Goal: Information Seeking & Learning: Learn about a topic

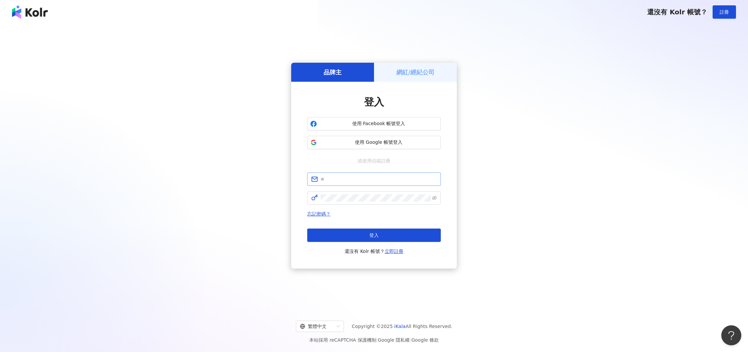
click at [369, 185] on span at bounding box center [374, 179] width 134 height 13
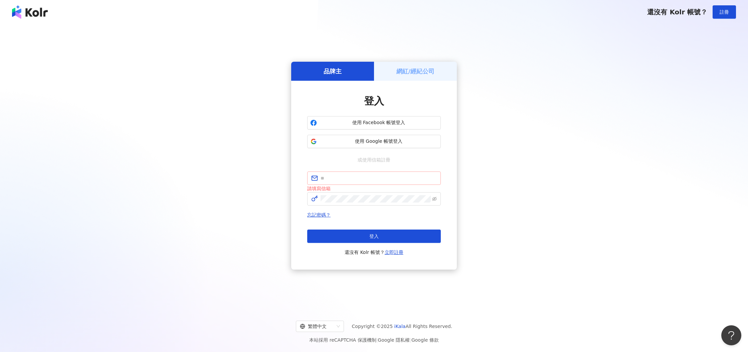
click at [370, 184] on span at bounding box center [374, 178] width 134 height 13
click at [372, 182] on input "text" at bounding box center [379, 178] width 116 height 7
type input "**********"
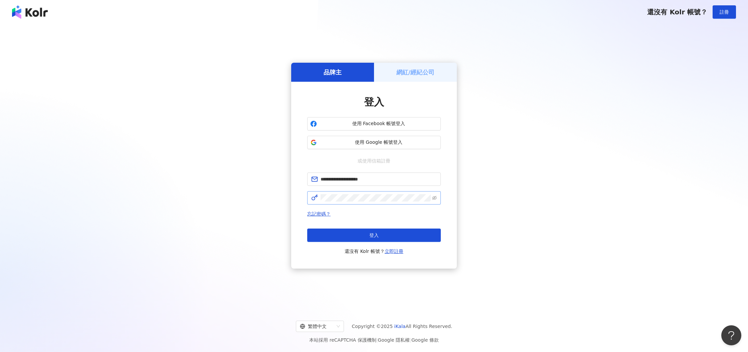
click at [350, 204] on span at bounding box center [374, 197] width 134 height 13
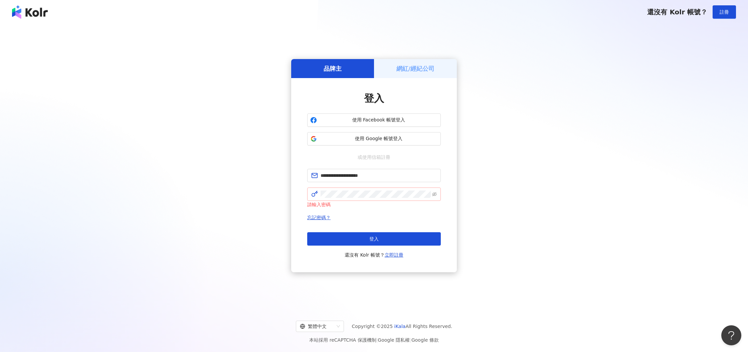
click at [362, 198] on span at bounding box center [374, 194] width 134 height 13
click at [394, 177] on input "**********" at bounding box center [379, 175] width 116 height 7
click at [330, 190] on span at bounding box center [374, 194] width 134 height 13
click button "登入" at bounding box center [374, 238] width 134 height 13
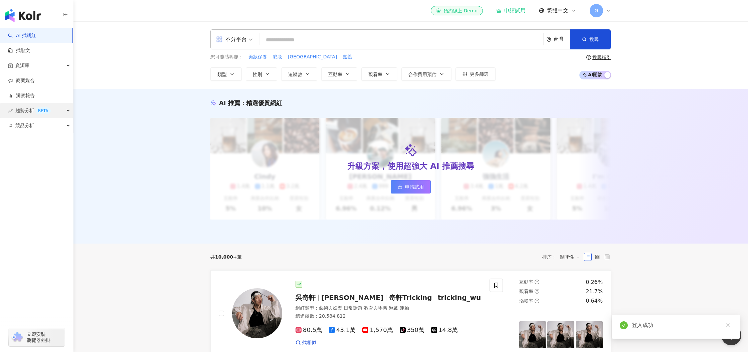
click at [30, 108] on span "趨勢分析 BETA" at bounding box center [32, 110] width 35 height 15
click at [31, 123] on link "Hashtag 排行" at bounding box center [31, 126] width 30 height 7
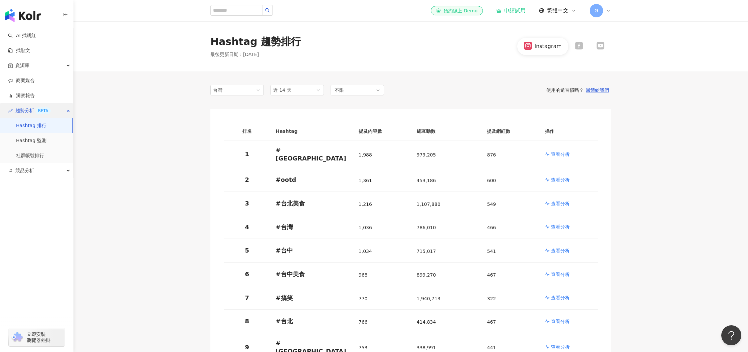
click at [30, 108] on span "趨勢分析 BETA" at bounding box center [32, 110] width 35 height 15
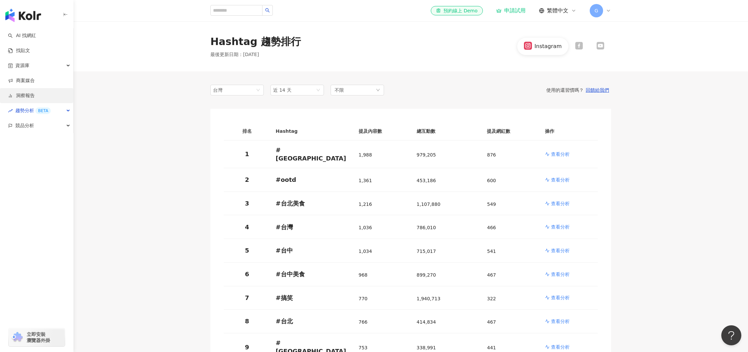
click at [31, 94] on link "洞察報告" at bounding box center [21, 96] width 27 height 7
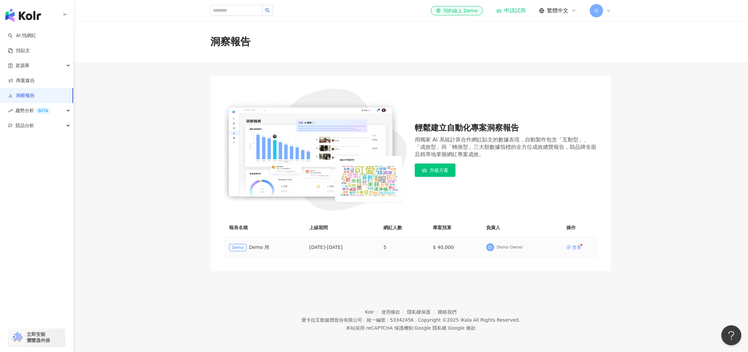
click at [575, 249] on div "查看" at bounding box center [576, 247] width 9 height 5
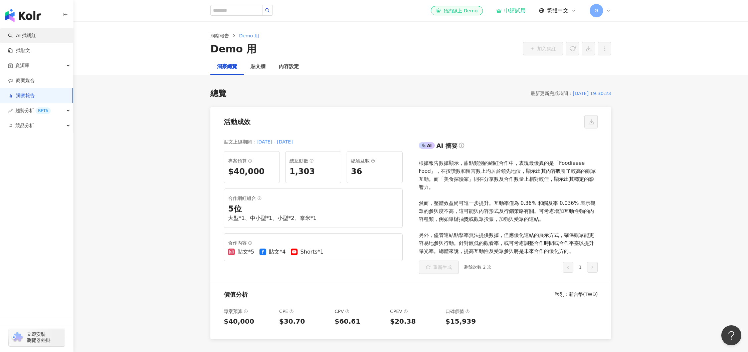
click at [25, 35] on link "AI 找網紅" at bounding box center [22, 35] width 28 height 7
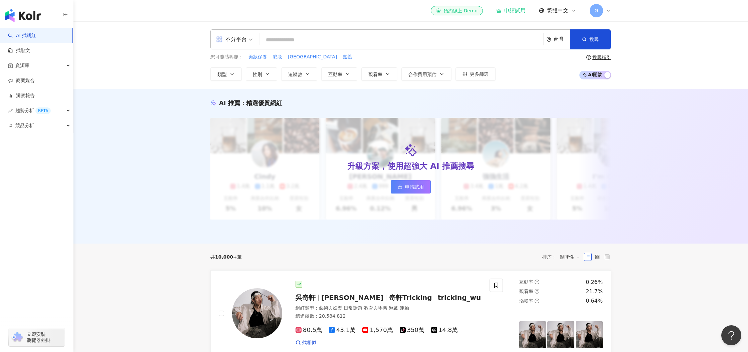
click at [315, 39] on input "search" at bounding box center [401, 40] width 279 height 13
type input "*"
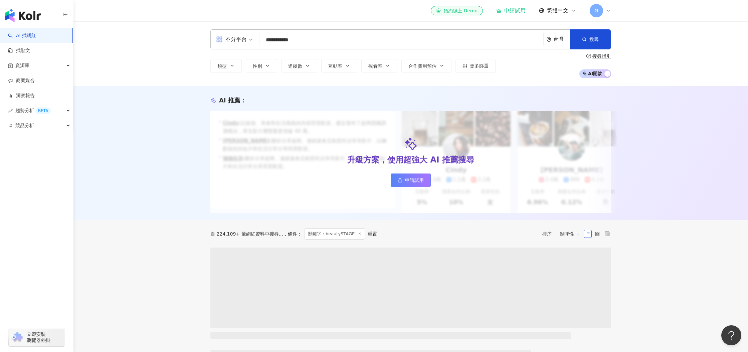
scroll to position [0, 0]
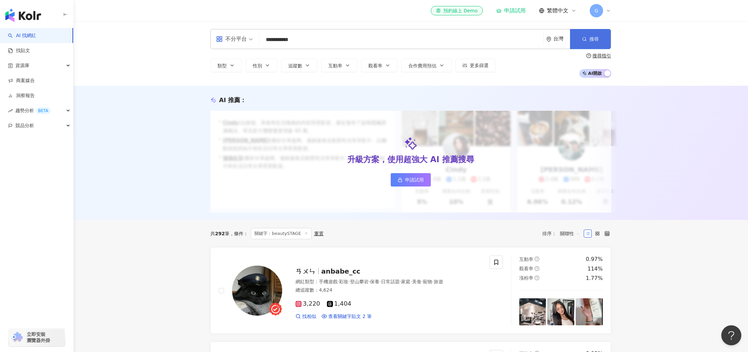
type input "**********"
click at [588, 38] on button "搜尋" at bounding box center [590, 39] width 41 height 20
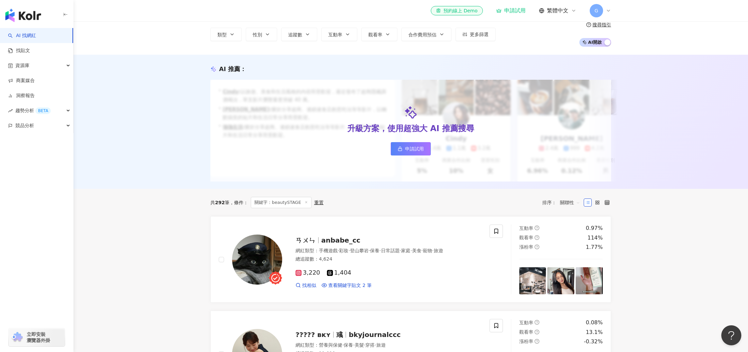
scroll to position [0, 0]
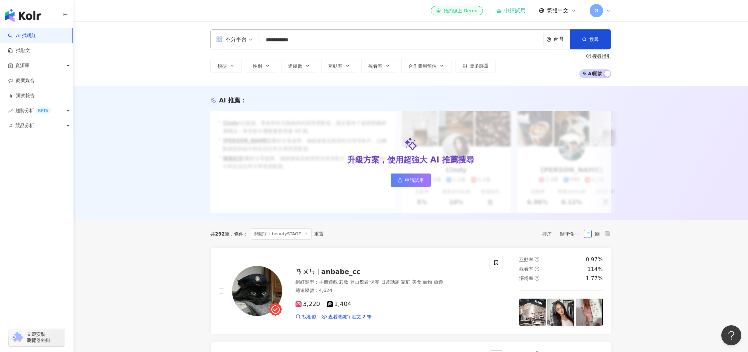
click at [224, 41] on div "不分平台" at bounding box center [231, 39] width 31 height 11
click at [251, 26] on div "**********" at bounding box center [410, 53] width 675 height 65
click at [25, 49] on link "找貼文" at bounding box center [19, 50] width 22 height 7
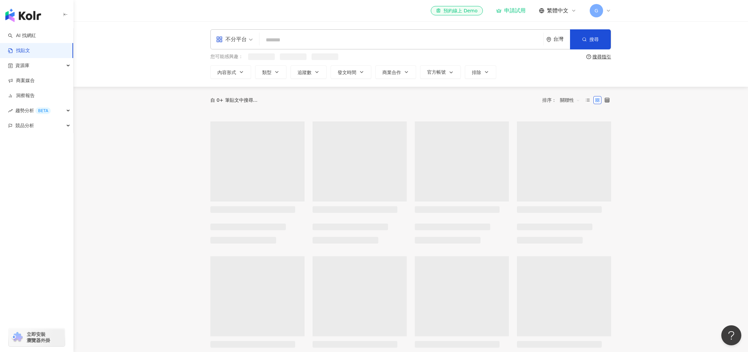
click at [362, 39] on input "search" at bounding box center [401, 40] width 279 height 14
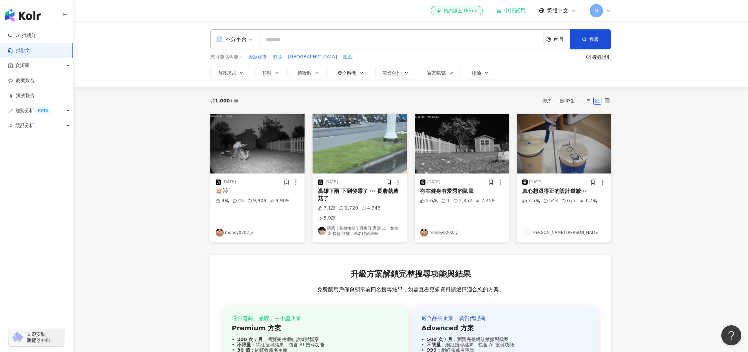
type input "*"
click at [306, 43] on input "*******" at bounding box center [401, 40] width 279 height 14
type input "**********"
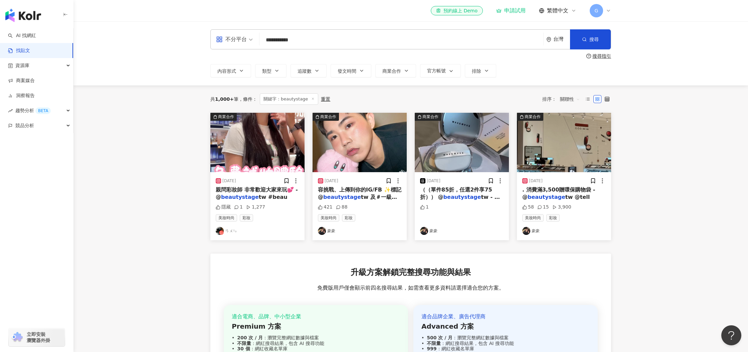
click at [330, 37] on input "**********" at bounding box center [401, 40] width 279 height 14
click at [41, 69] on div "資源庫" at bounding box center [36, 65] width 73 height 15
click at [27, 129] on link "商案媒合" at bounding box center [21, 126] width 27 height 7
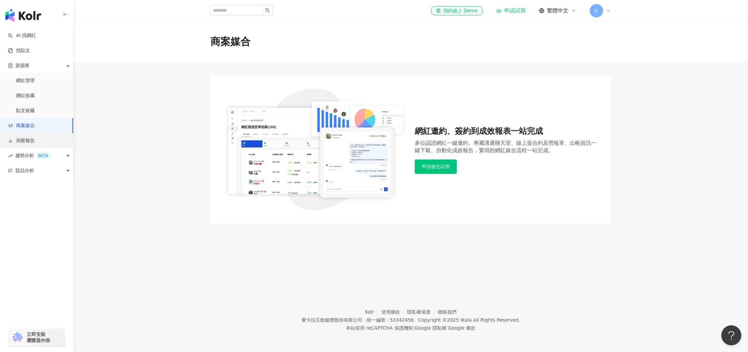
click at [30, 140] on link "洞察報告" at bounding box center [21, 141] width 27 height 7
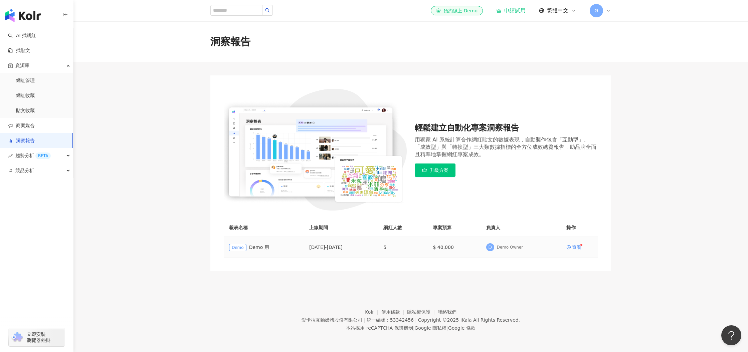
click at [579, 245] on td "查看" at bounding box center [579, 247] width 37 height 21
click at [577, 247] on div "查看" at bounding box center [576, 247] width 9 height 5
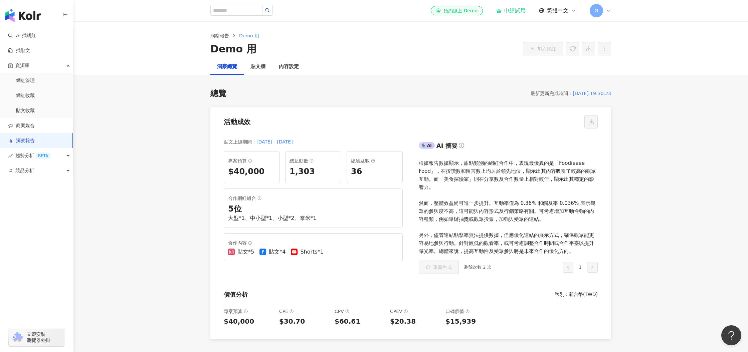
drag, startPoint x: 644, startPoint y: 45, endPoint x: 645, endPoint y: 40, distance: 5.1
click at [645, 44] on div "洞察報告 Demo 用 Demo 用 加入網紅" at bounding box center [410, 39] width 675 height 37
click at [259, 65] on div "貼文牆" at bounding box center [257, 67] width 15 height 8
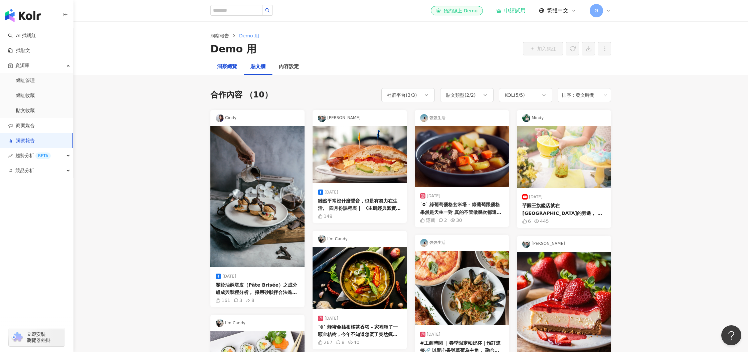
click at [226, 67] on div "洞察總覽" at bounding box center [227, 67] width 20 height 8
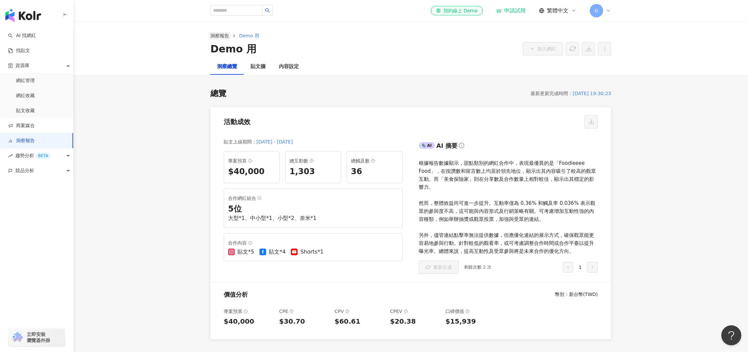
click at [218, 32] on link "洞察報告" at bounding box center [219, 35] width 21 height 7
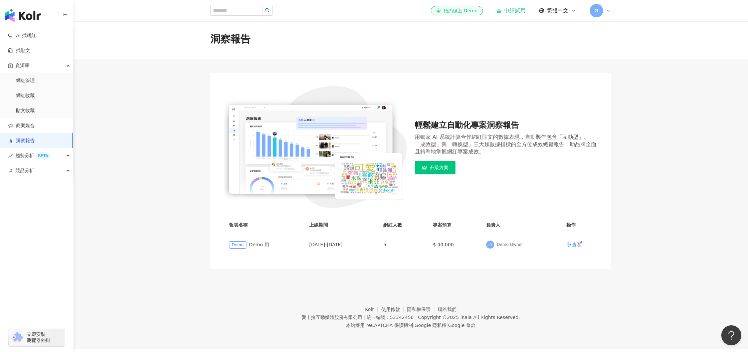
scroll to position [4, 0]
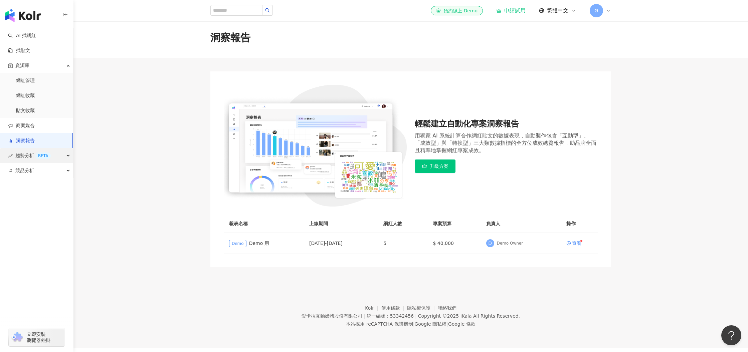
click at [7, 157] on div "趨勢分析 BETA" at bounding box center [36, 155] width 73 height 15
click at [32, 213] on span "競品分析" at bounding box center [24, 215] width 19 height 15
click at [44, 229] on link "品牌帳號分析" at bounding box center [30, 231] width 28 height 7
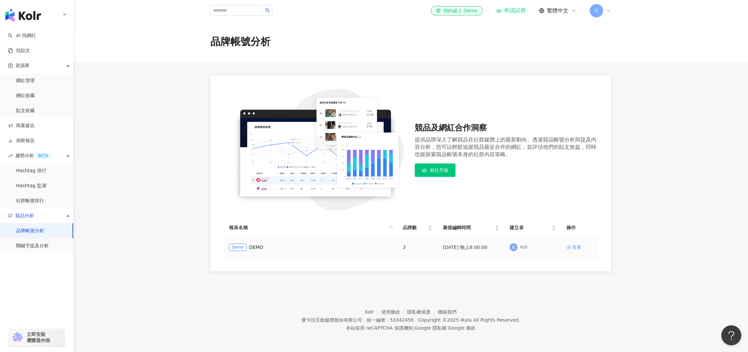
click at [570, 250] on icon at bounding box center [568, 247] width 5 height 5
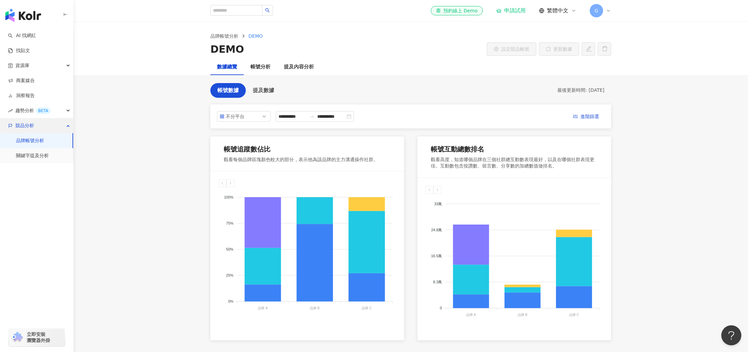
click at [62, 128] on div "競品分析" at bounding box center [36, 125] width 73 height 15
click at [71, 115] on div "趨勢分析 BETA" at bounding box center [36, 110] width 73 height 15
click at [69, 110] on div "趨勢分析 BETA" at bounding box center [36, 110] width 73 height 15
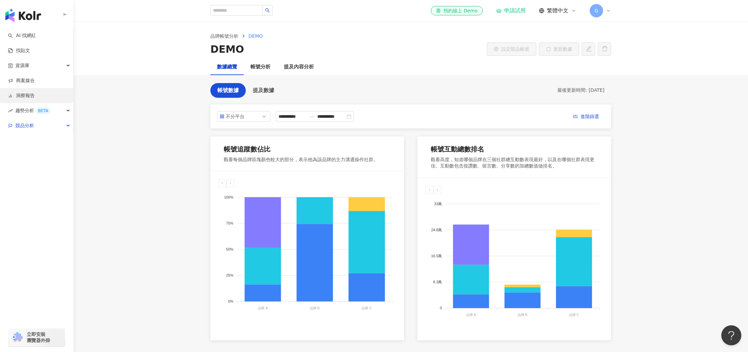
click at [16, 93] on link "洞察報告" at bounding box center [21, 96] width 27 height 7
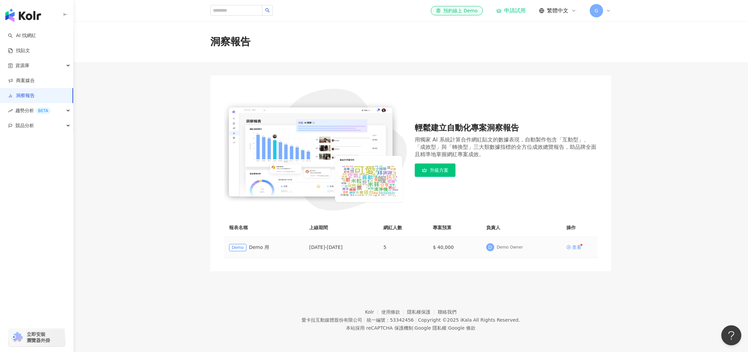
click at [576, 249] on div "查看" at bounding box center [576, 247] width 9 height 5
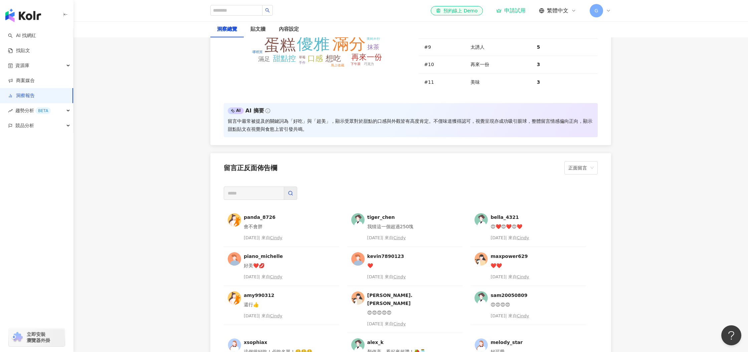
scroll to position [1765, 0]
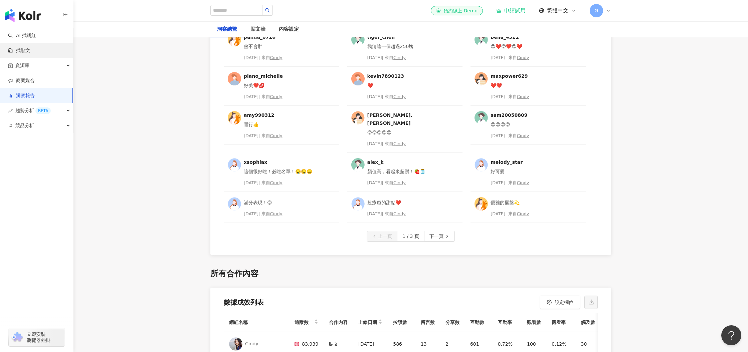
click at [21, 50] on link "找貼文" at bounding box center [19, 50] width 22 height 7
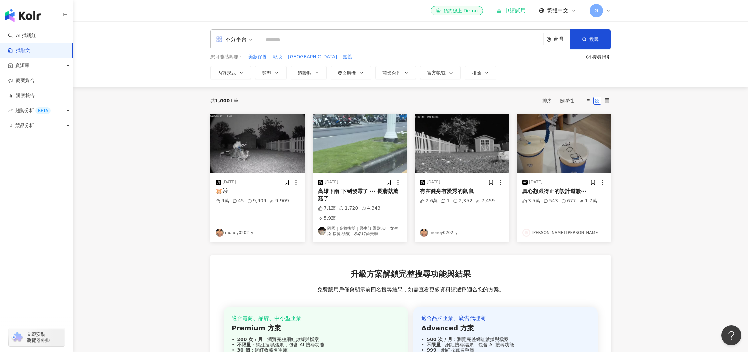
click at [330, 39] on input "search" at bounding box center [401, 40] width 279 height 14
type input "**********"
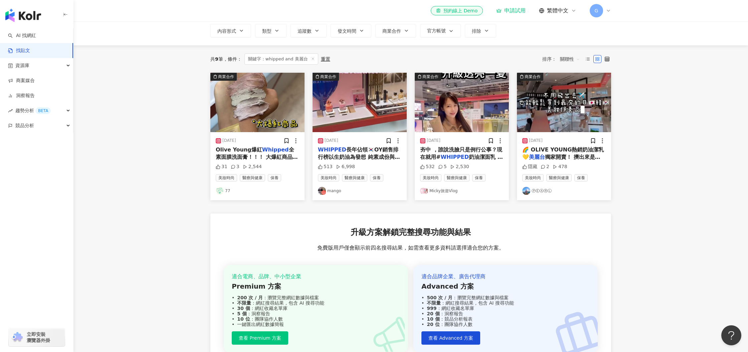
scroll to position [18, 0]
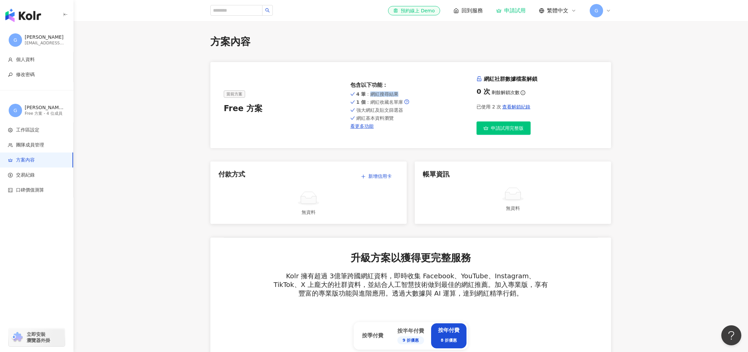
drag, startPoint x: 400, startPoint y: 94, endPoint x: 375, endPoint y: 94, distance: 25.4
click at [372, 93] on div "4 筆 ：網紅搜尋結果" at bounding box center [410, 94] width 121 height 5
drag, startPoint x: 416, startPoint y: 94, endPoint x: 390, endPoint y: 167, distance: 77.4
click at [416, 94] on div "4 筆 ：網紅搜尋結果" at bounding box center [410, 94] width 121 height 5
